Goal: Task Accomplishment & Management: Complete application form

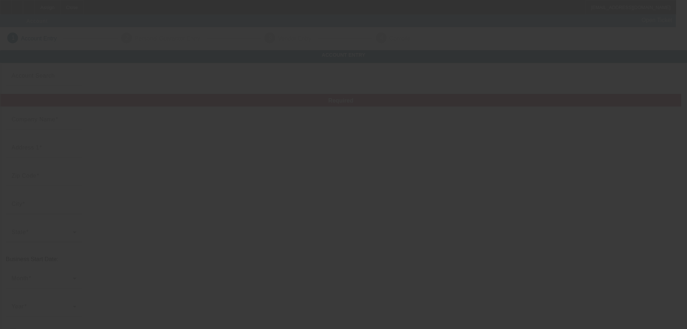
type input "FAST FRIENDLY REPAIR & TOWING LLC"
type input "[STREET_ADDRESS]"
type input "44077"
type input "Painesville"
type input "(440) 477-3206"
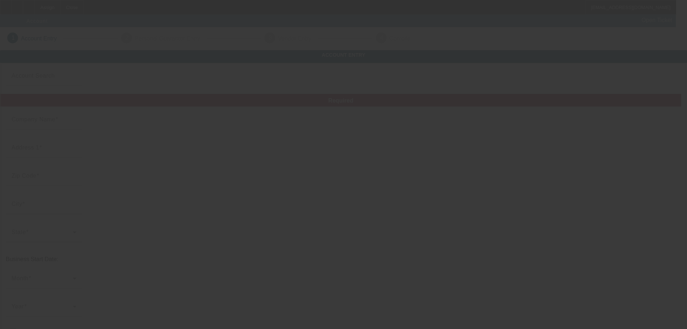
type input "ffrauto@gmail.com"
type input "822509839"
type input "https://FASTFRIENDLYREPAIR.COM"
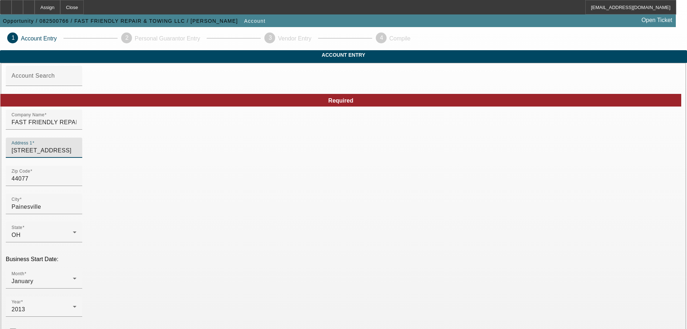
drag, startPoint x: 163, startPoint y: 166, endPoint x: 113, endPoint y: 172, distance: 50.2
paste input "490 North Ridge"
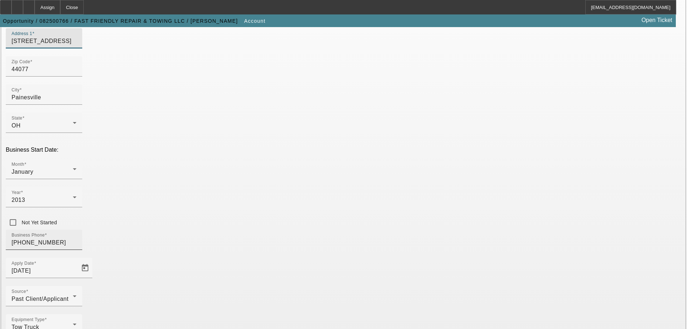
scroll to position [127, 0]
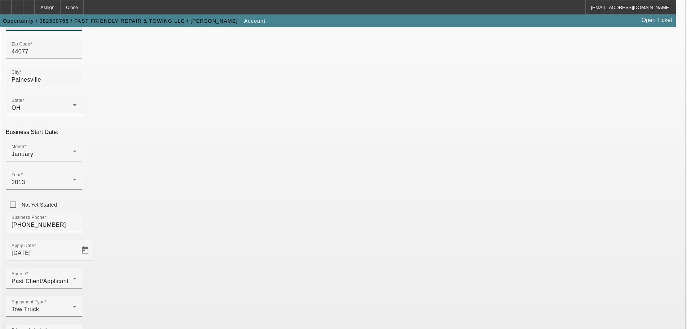
type input "1490 North Ridge"
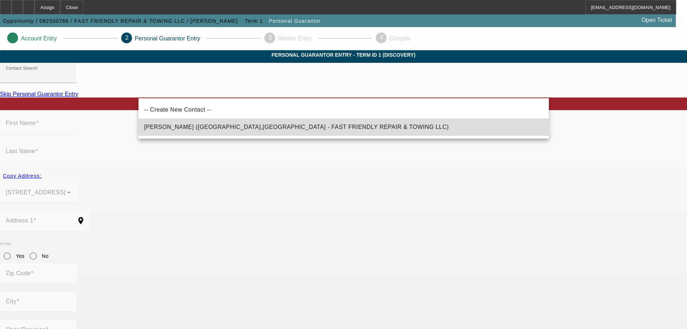
click at [280, 125] on span "Holstein, Josh (PAINESVILLE,OH - FAST FRIENDLY REPAIR & TOWING LLC)" at bounding box center [296, 127] width 305 height 6
type input "Holstein, Josh (PAINESVILLE,OH - FAST FRIENDLY REPAIR & TOWING LLC)"
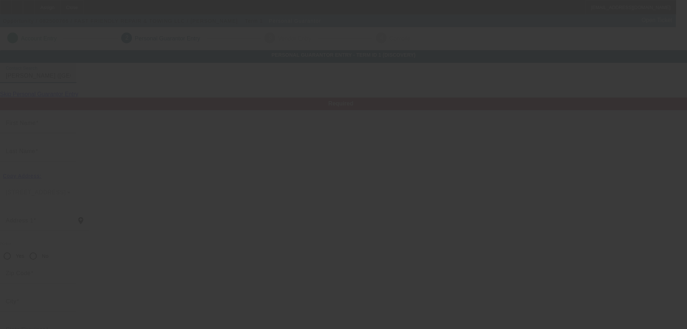
type input "Josh"
type input "Holstein"
type input "1570 N Ridge Road"
radio input "true"
type input "44077"
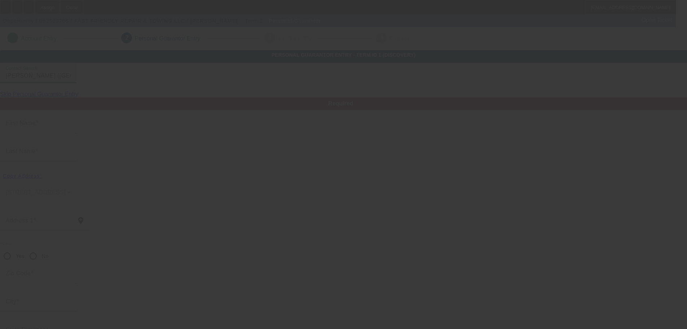
type input "PAINESVILLE"
type input "(440) 477-3206"
type input "100"
type input "293-88-8949"
type input "josh@fastfriendlyrepair.com"
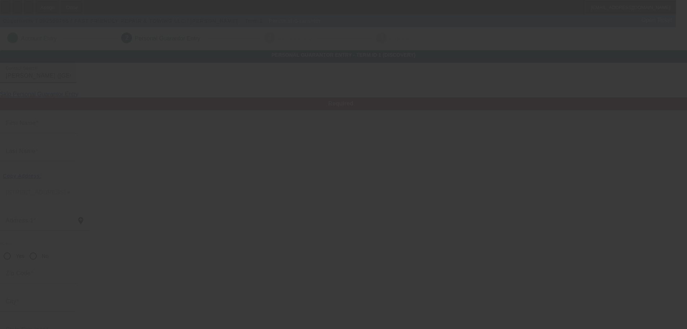
type input "$0.00"
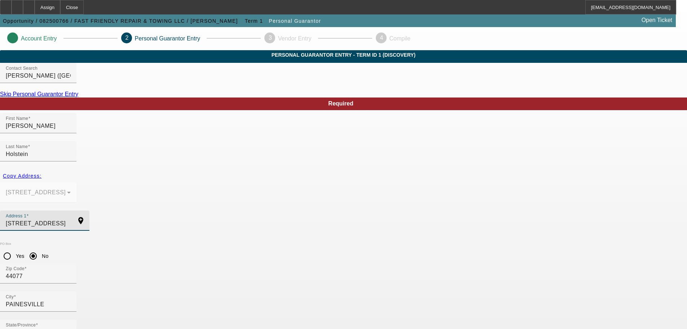
drag, startPoint x: 190, startPoint y: 201, endPoint x: 115, endPoint y: 214, distance: 76.1
paste input "1625 Hosford R"
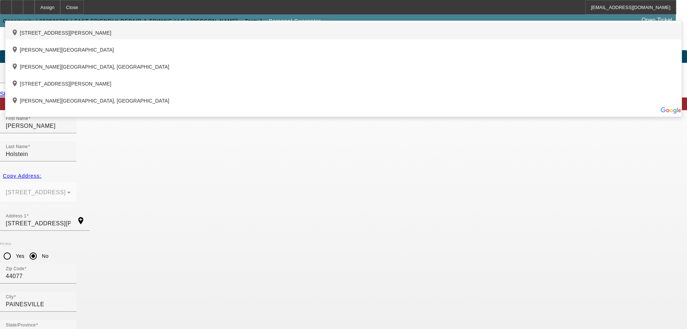
click at [261, 39] on div "add_location 11625 Hosford Road, Chardon, OH 44024, US" at bounding box center [343, 30] width 676 height 17
type input "11625 Hosford Road"
type input "44024"
type input "Chardon"
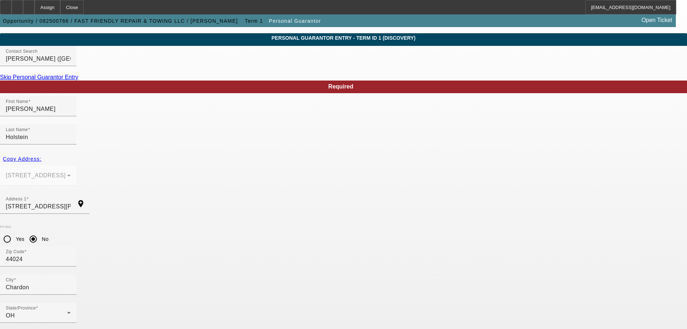
scroll to position [25, 0]
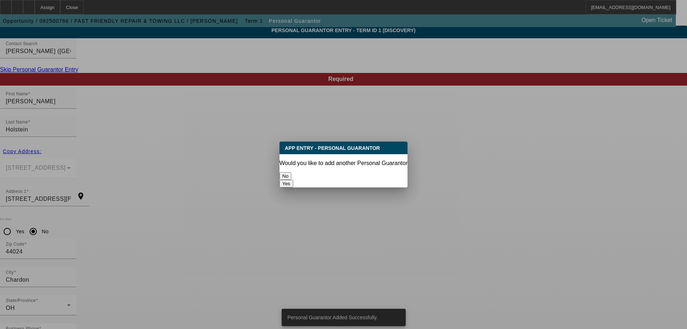
scroll to position [0, 0]
click at [318, 172] on div "No" at bounding box center [343, 176] width 128 height 8
click at [291, 172] on button "No" at bounding box center [285, 176] width 12 height 8
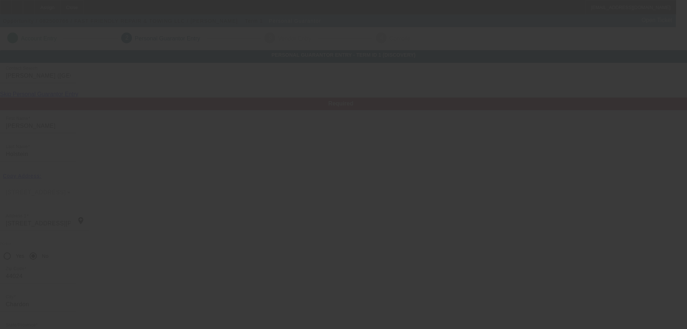
scroll to position [25, 0]
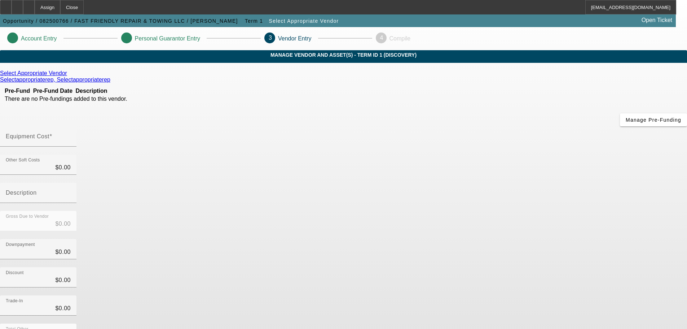
click at [199, 76] on div "Select Appropriate Vendor" at bounding box center [343, 73] width 687 height 6
click at [69, 76] on icon at bounding box center [69, 73] width 0 height 6
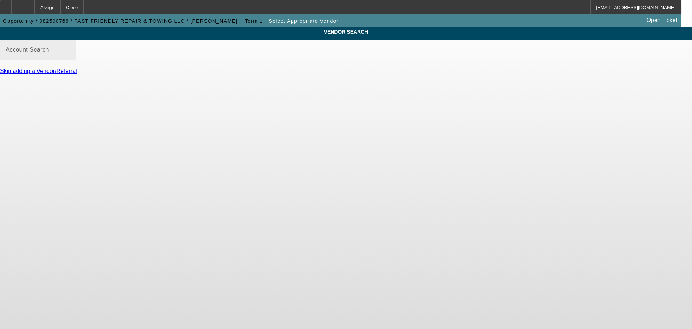
click at [71, 57] on input "Account Search" at bounding box center [38, 52] width 65 height 9
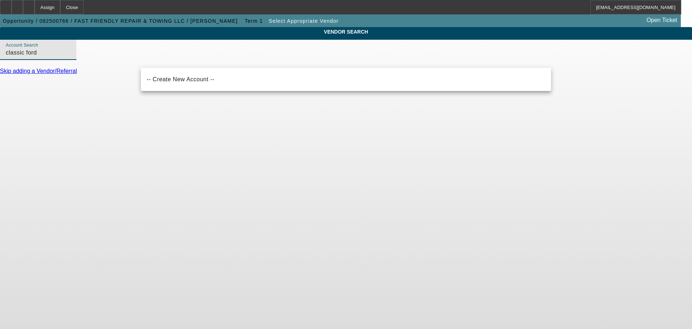
type input "classic ford"
click at [159, 154] on body "Assign Close MCulligan@beaconfunding.com Opportunity / 082500766 / FAST FRIENDL…" at bounding box center [346, 164] width 692 height 329
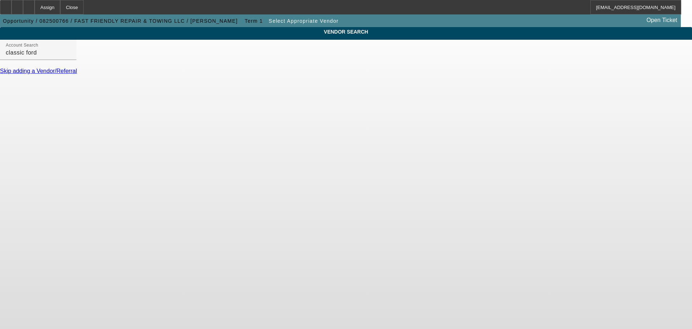
click at [77, 74] on link "Skip adding a Vendor/Referral" at bounding box center [38, 71] width 77 height 6
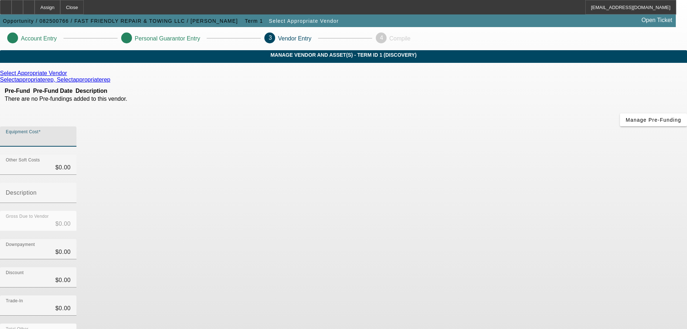
click at [71, 135] on input "Equipment Cost" at bounding box center [38, 139] width 65 height 9
type input "9"
type input "$9.00"
type input "90"
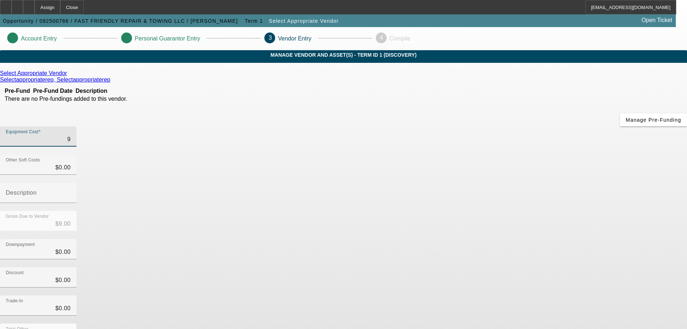
type input "$90.00"
type input "900"
type input "$900.00"
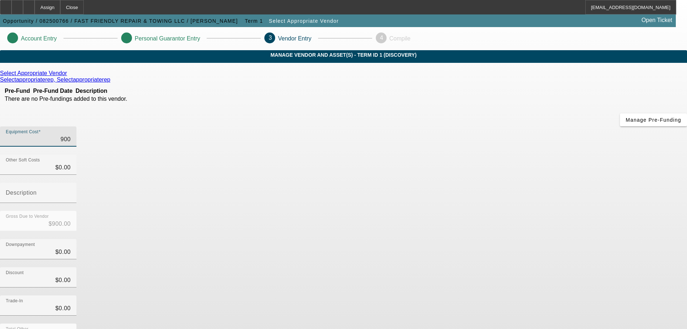
type input "9000"
type input "$9,000.00"
type input "90000"
type input "$90,000.00"
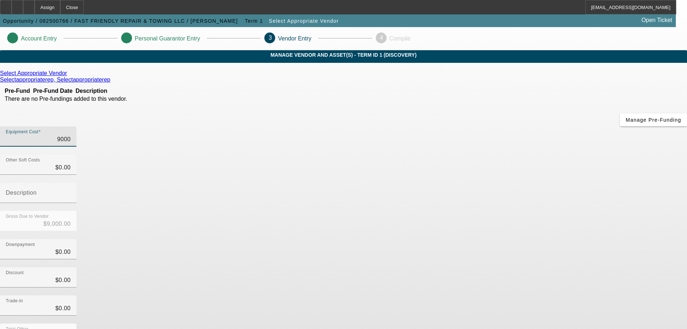
type input "$90,000.00"
click at [474, 239] on div "Downpayment $0.00" at bounding box center [343, 253] width 687 height 28
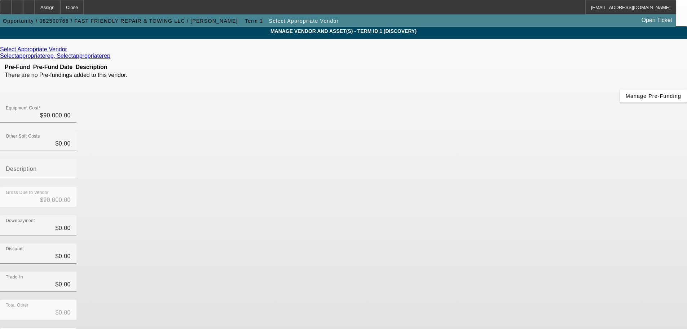
scroll to position [37, 0]
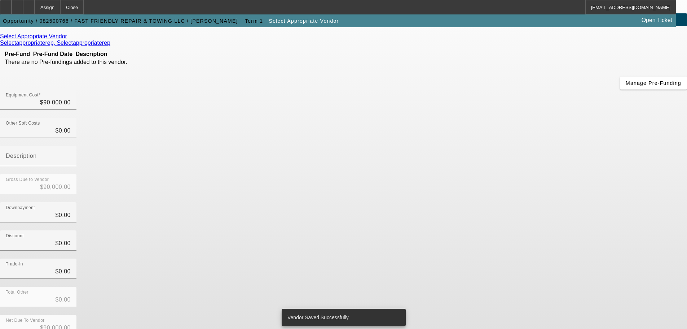
scroll to position [0, 0]
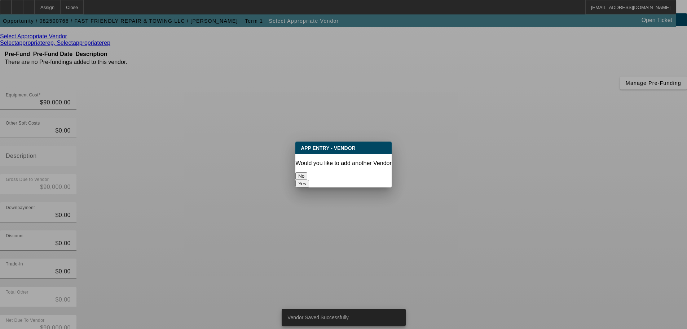
click at [307, 176] on button "No" at bounding box center [301, 176] width 12 height 8
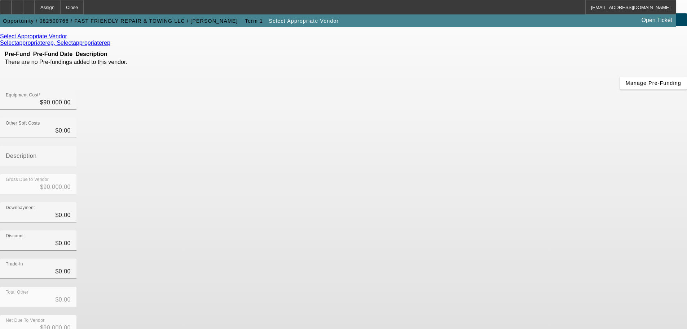
scroll to position [37, 0]
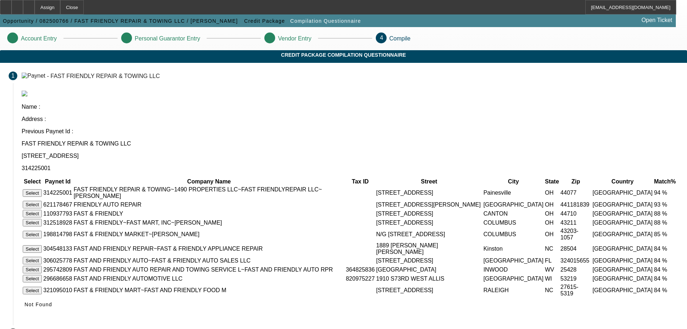
click at [42, 189] on button "Select" at bounding box center [32, 193] width 19 height 8
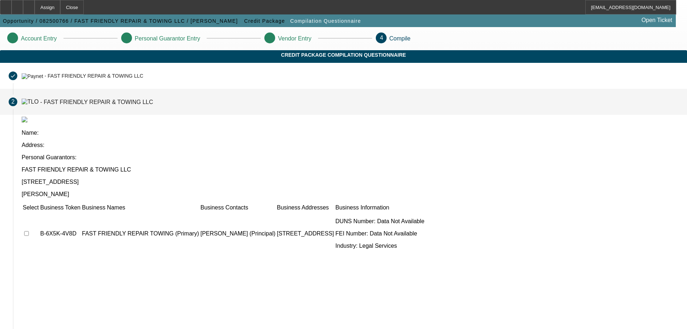
scroll to position [19, 0]
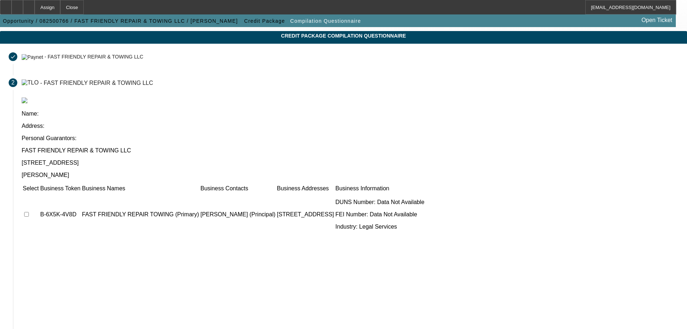
click at [29, 212] on input "checkbox" at bounding box center [26, 214] width 5 height 5
checkbox input "true"
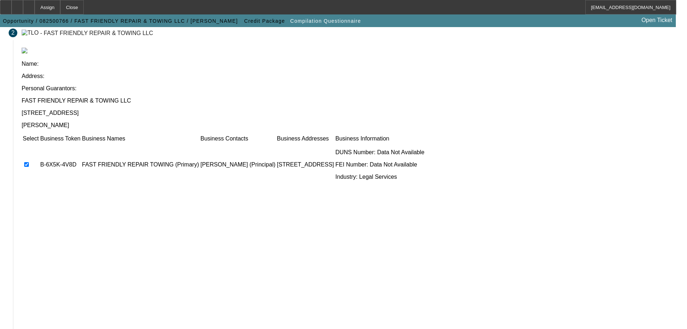
scroll to position [70, 0]
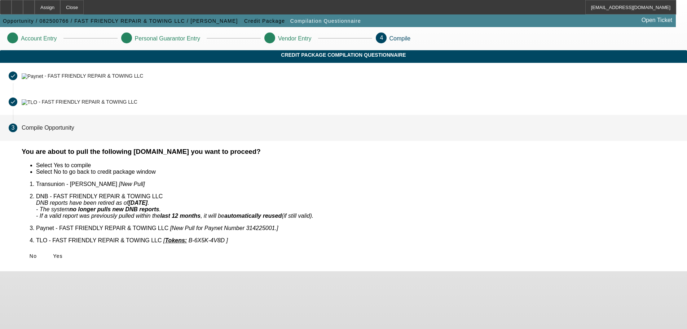
scroll to position [0, 0]
click at [63, 253] on span "Yes" at bounding box center [58, 256] width 10 height 6
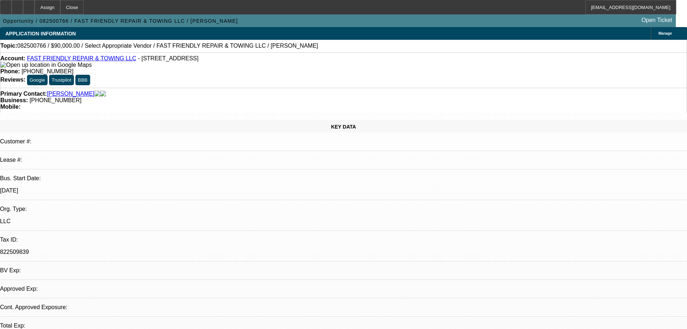
select select "0"
select select "2"
select select "0.1"
select select "4"
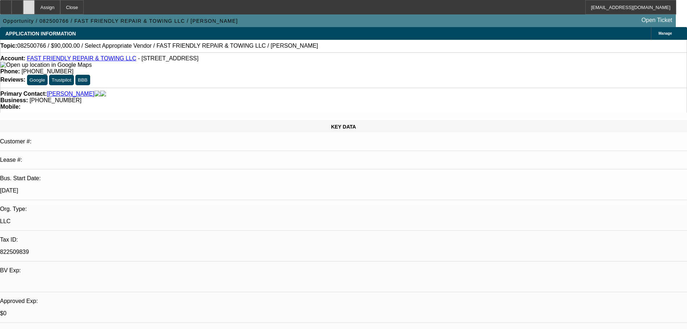
click at [35, 5] on div at bounding box center [29, 7] width 12 height 14
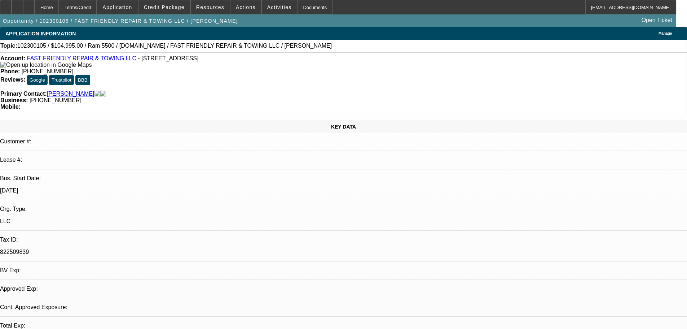
select select "0"
select select "6"
select select "0"
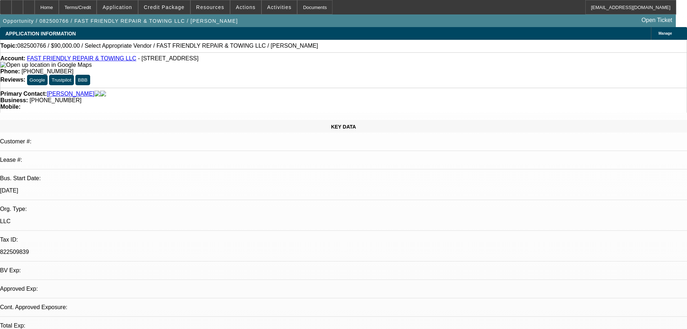
select select "2"
select select "0.1"
select select "4"
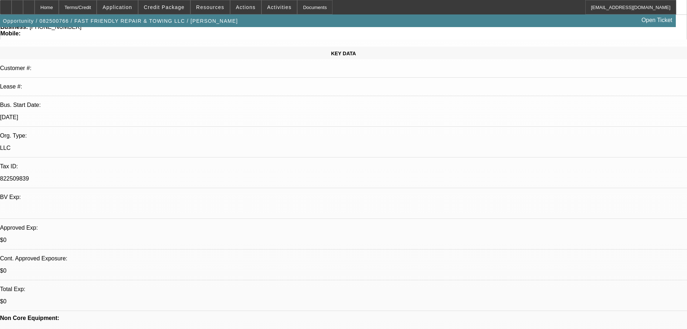
scroll to position [144, 0]
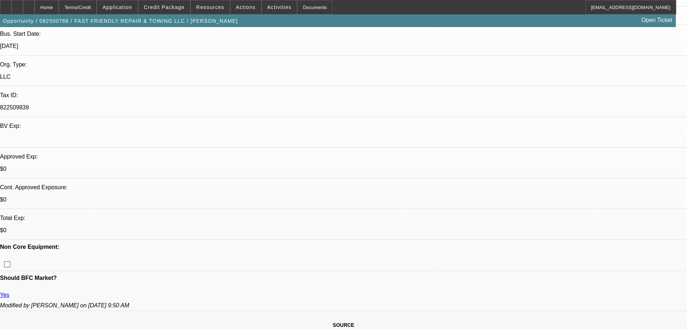
click at [280, 10] on span at bounding box center [279, 7] width 35 height 17
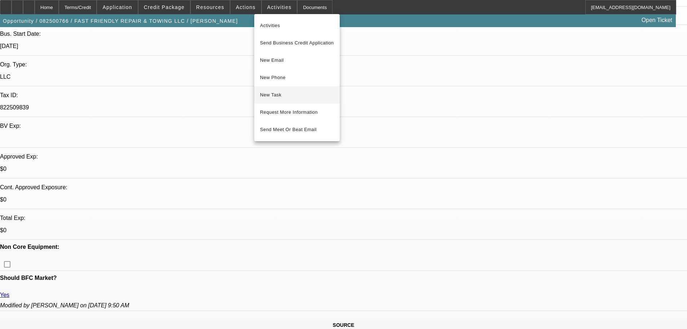
click at [284, 92] on span "New Task" at bounding box center [297, 95] width 74 height 9
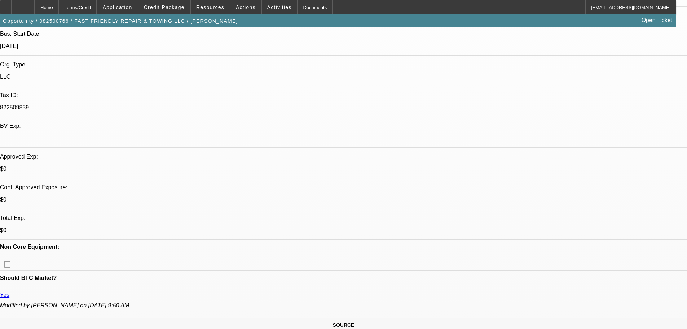
drag, startPoint x: 519, startPoint y: 143, endPoint x: 465, endPoint y: 133, distance: 54.2
copy p "Texted me asking if I was still at Beacon. Looking at a truck $90k truck at cla…"
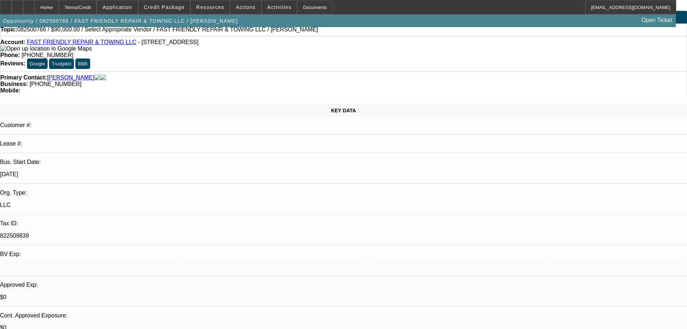
scroll to position [0, 0]
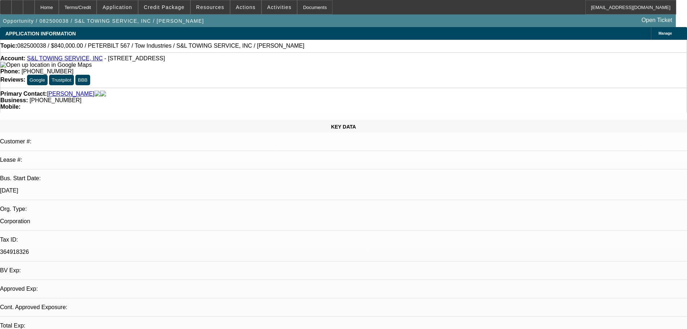
select select "0"
select select "2"
select select "0.1"
select select "4"
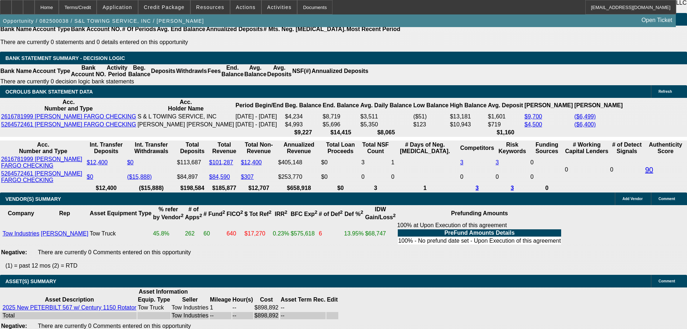
scroll to position [1035, 0]
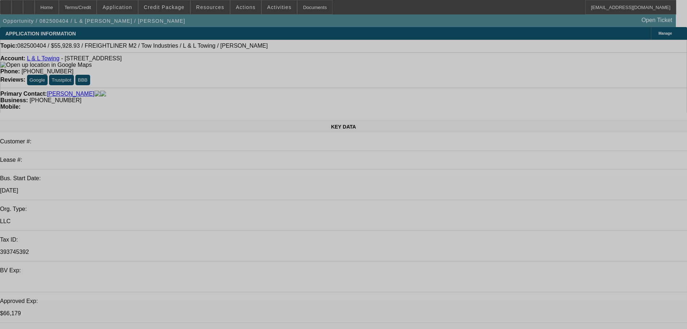
select select "0"
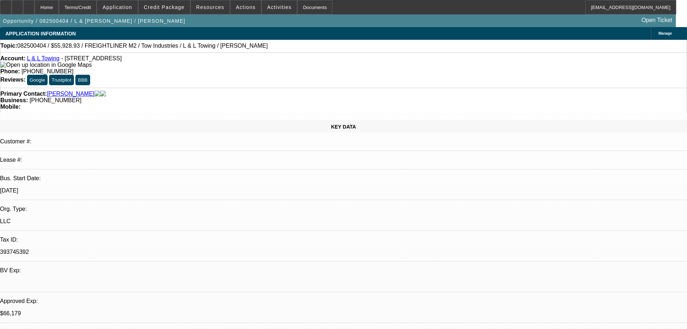
select select "2"
select select "0.1"
select select "4"
select select "0"
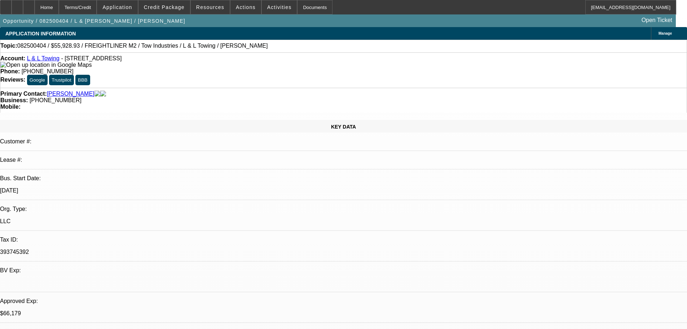
select select "2"
select select "0.1"
select select "4"
select select "0"
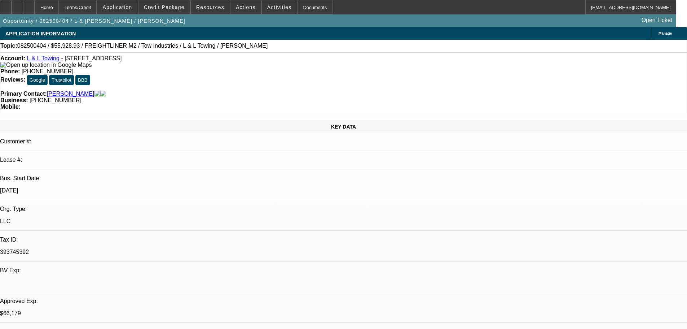
select select "2"
select select "0.1"
select select "4"
select select "0"
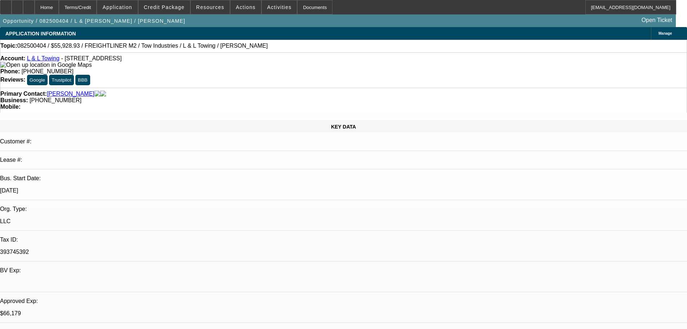
select select "2"
select select "0.1"
select select "4"
